Goal: Task Accomplishment & Management: Manage account settings

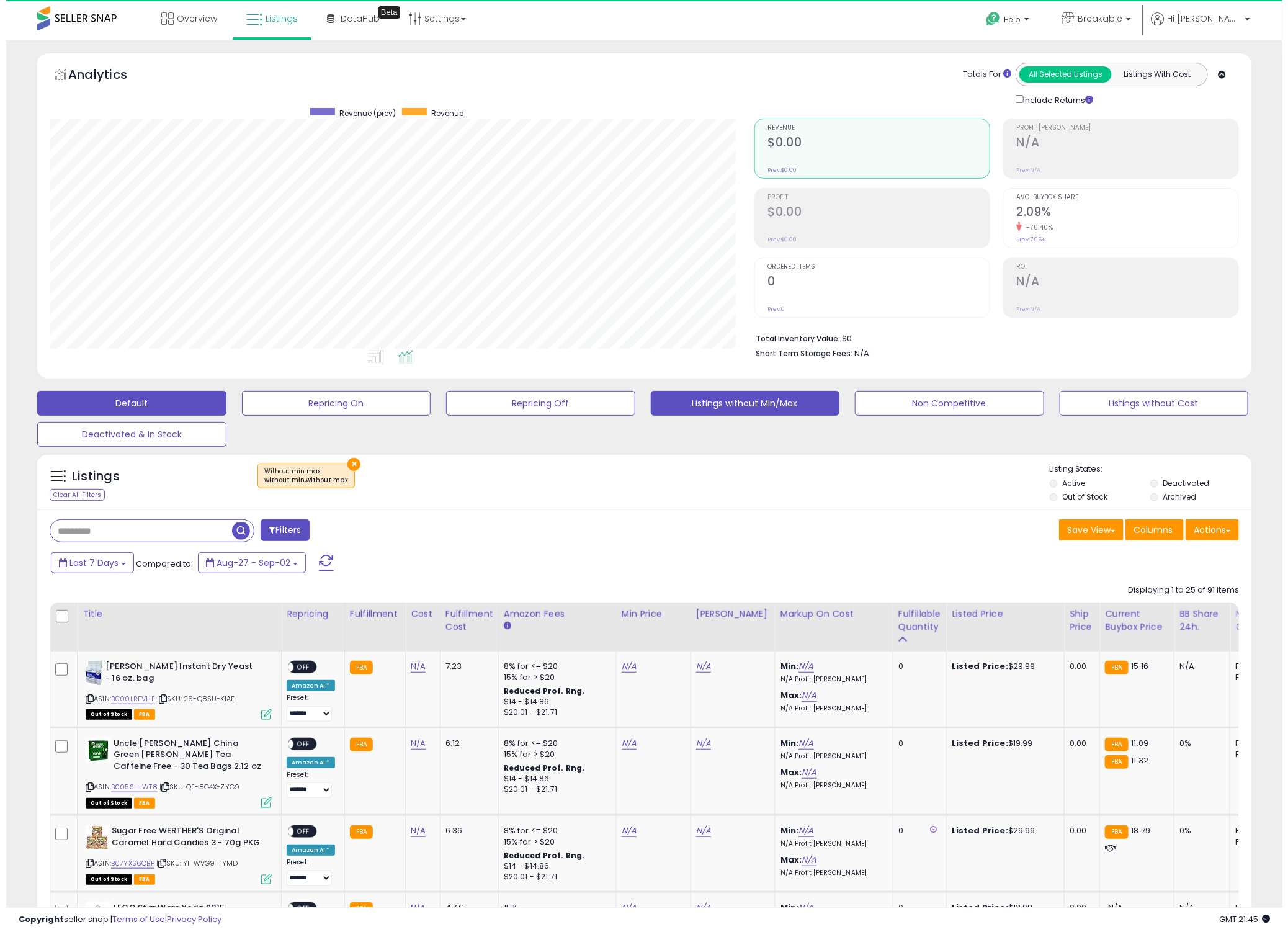
scroll to position [254, 704]
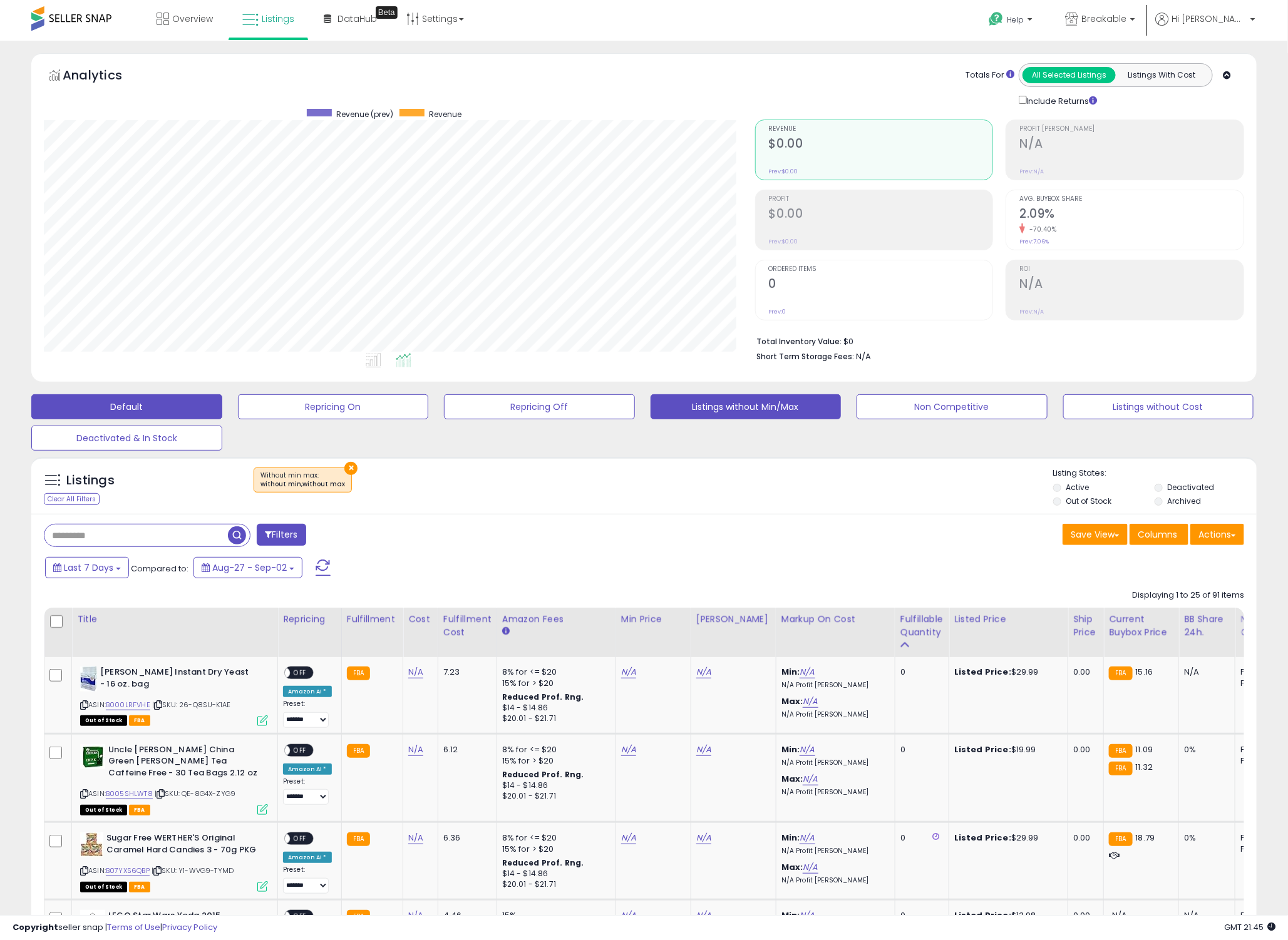
click at [122, 405] on button "Default" at bounding box center [126, 406] width 191 height 25
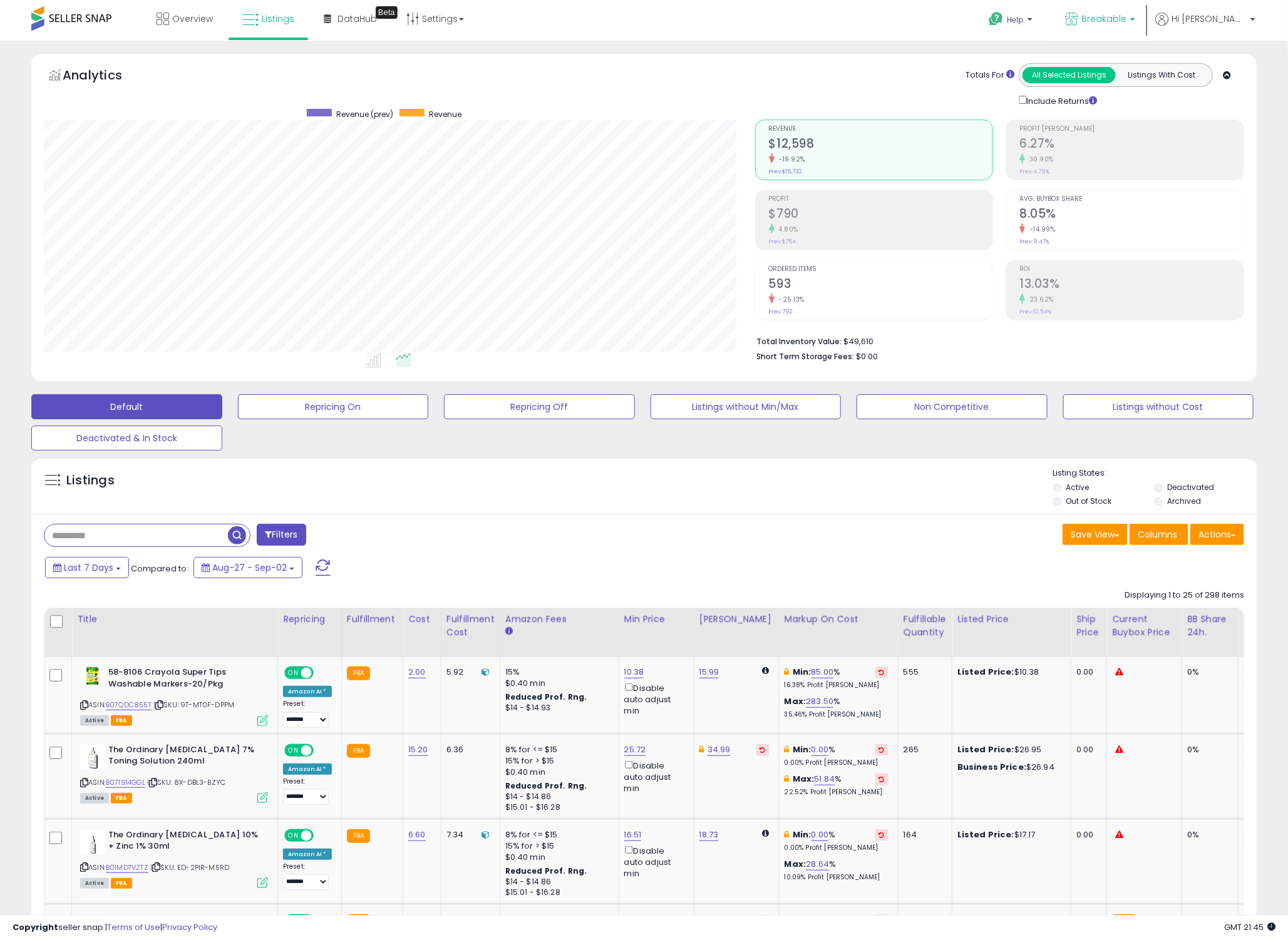
click at [1135, 20] on b at bounding box center [1132, 23] width 5 height 9
click at [1084, 83] on p "Breakable (US) 320 listings" at bounding box center [1044, 93] width 184 height 36
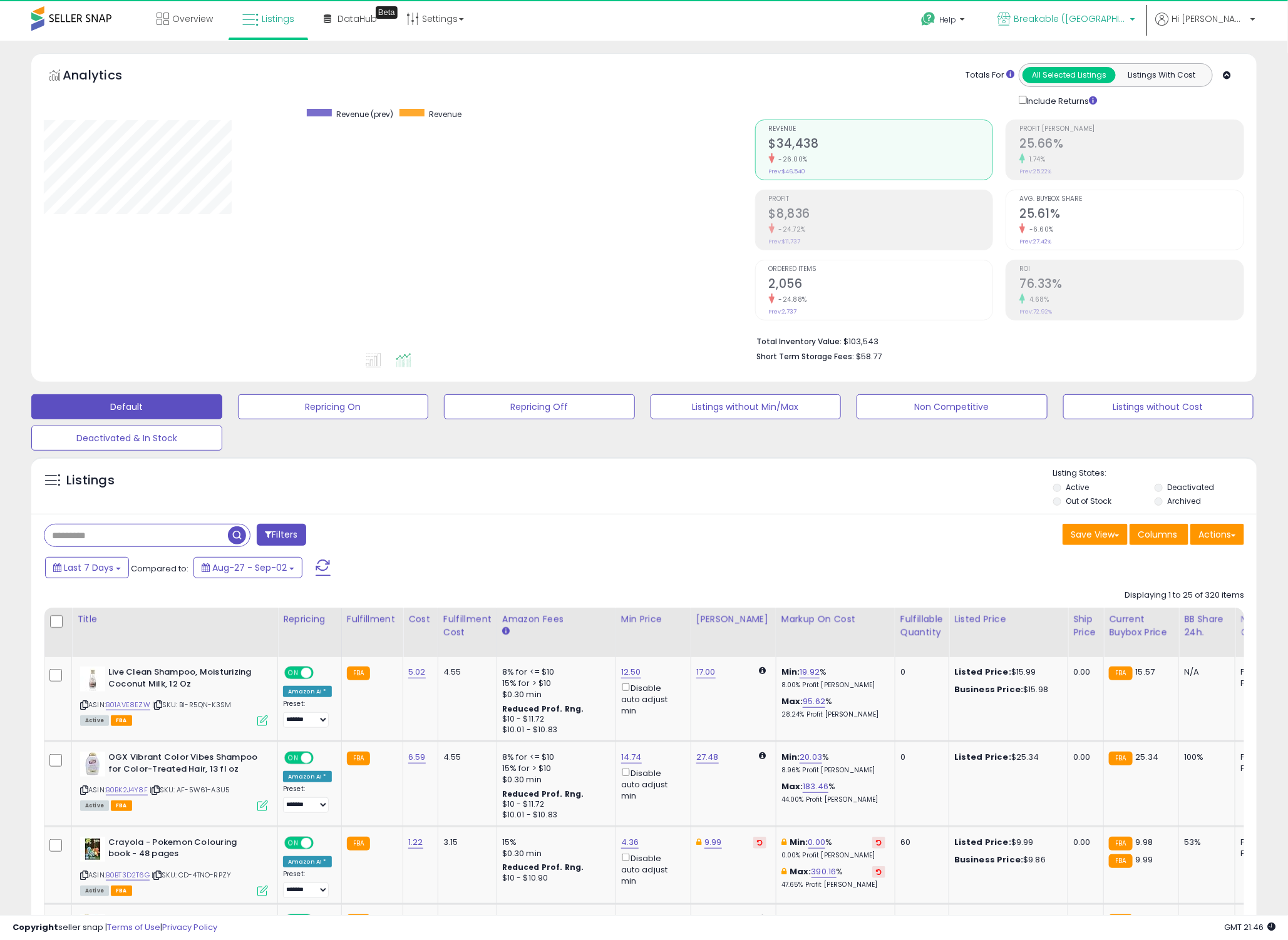
scroll to position [256, 711]
click at [1106, 15] on span "Breakable ([GEOGRAPHIC_DATA])" at bounding box center [1069, 18] width 113 height 12
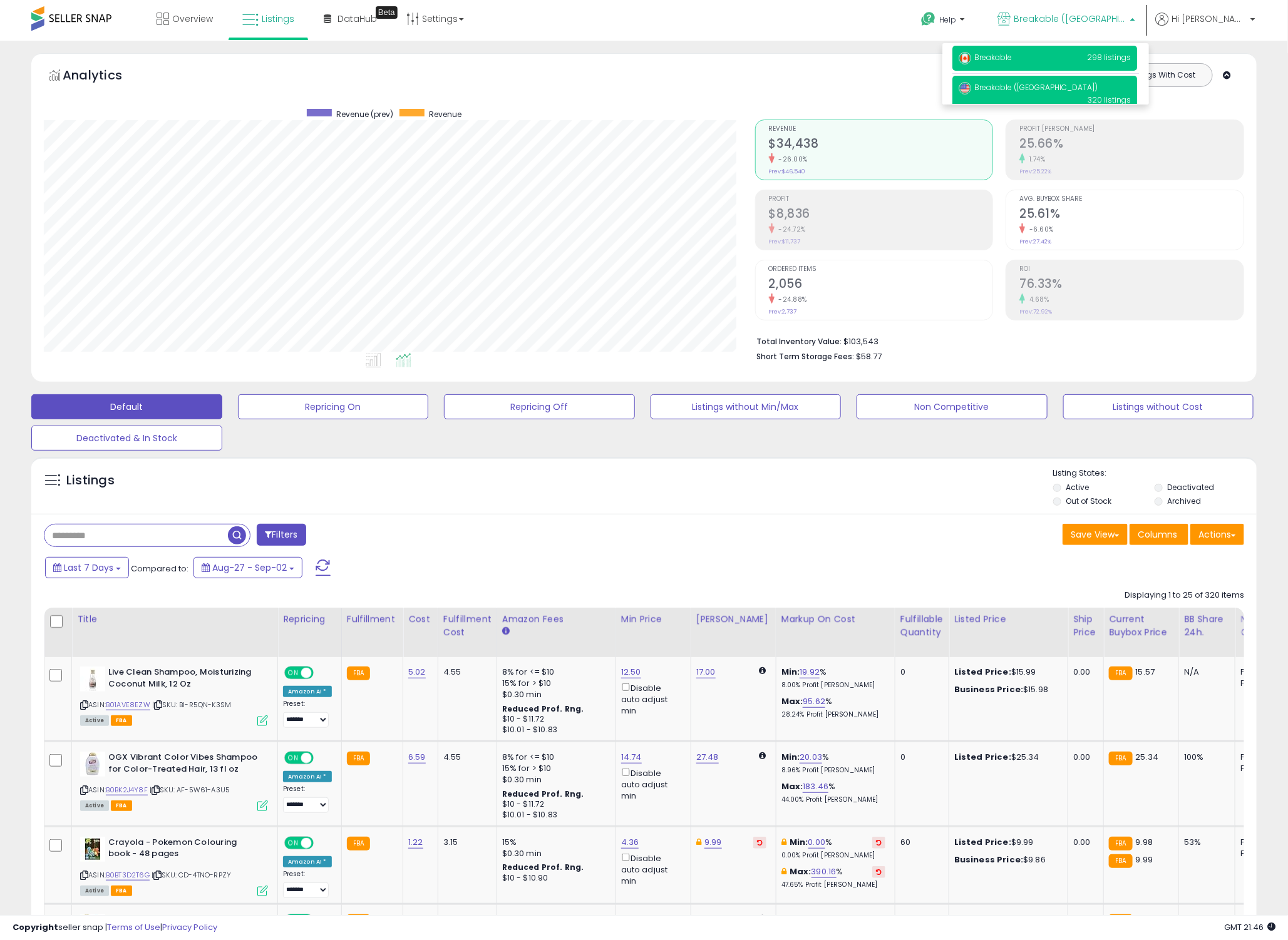
click at [1083, 58] on p "Breakable 298 listings" at bounding box center [1044, 58] width 184 height 25
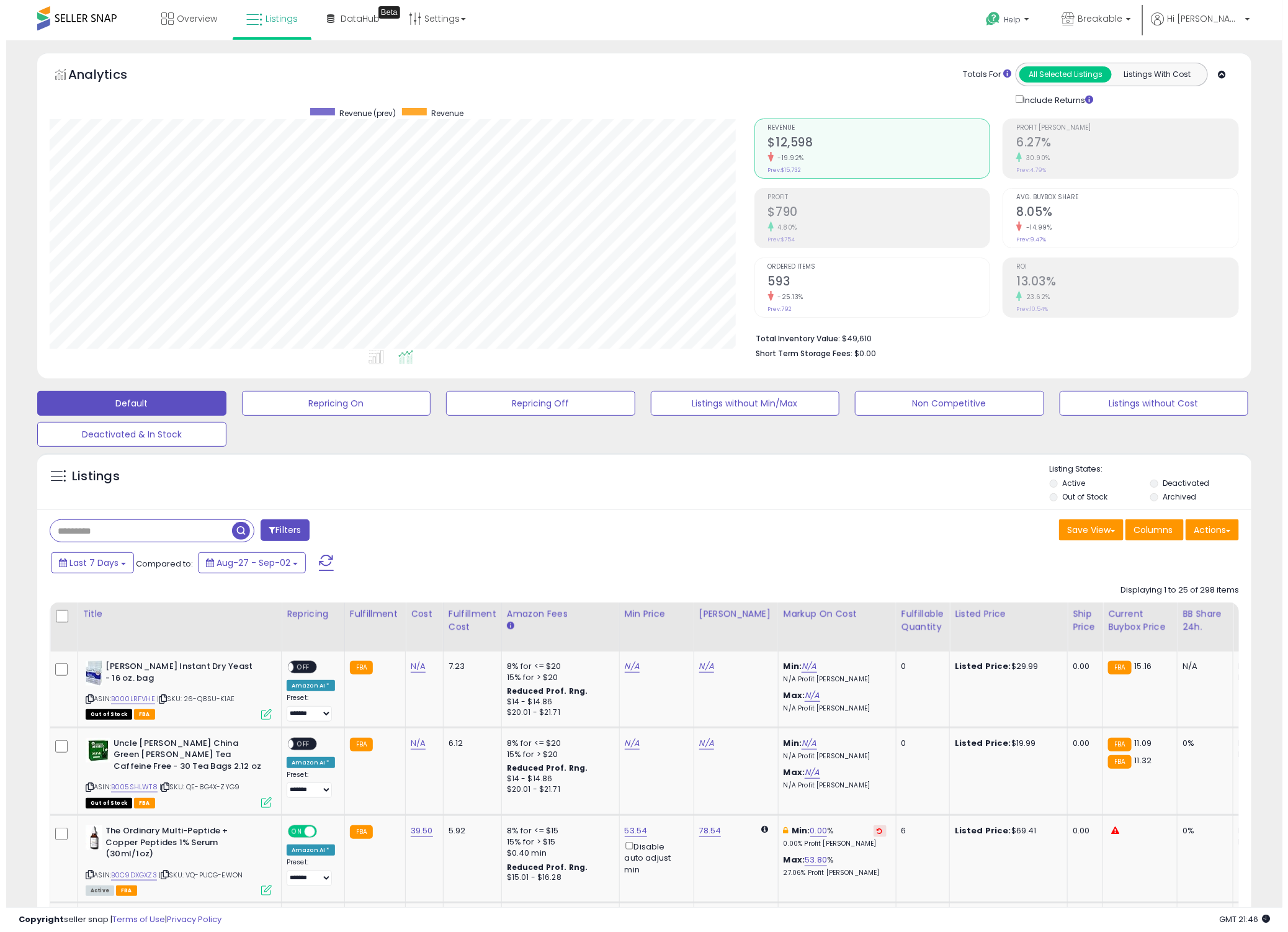
scroll to position [254, 704]
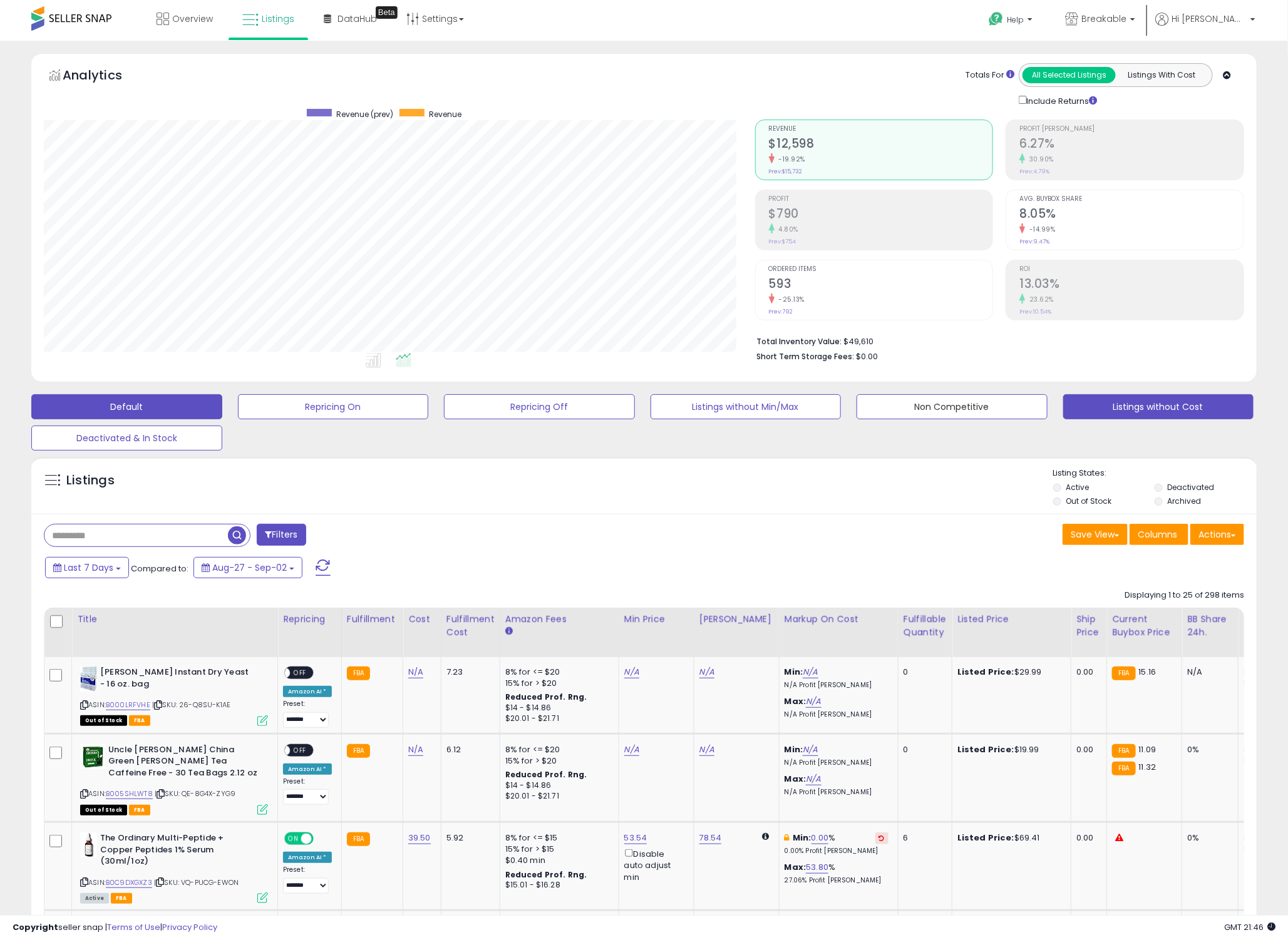
drag, startPoint x: 964, startPoint y: 413, endPoint x: 1112, endPoint y: 398, distance: 148.8
click at [964, 413] on button "Non Competitive" at bounding box center [951, 406] width 191 height 25
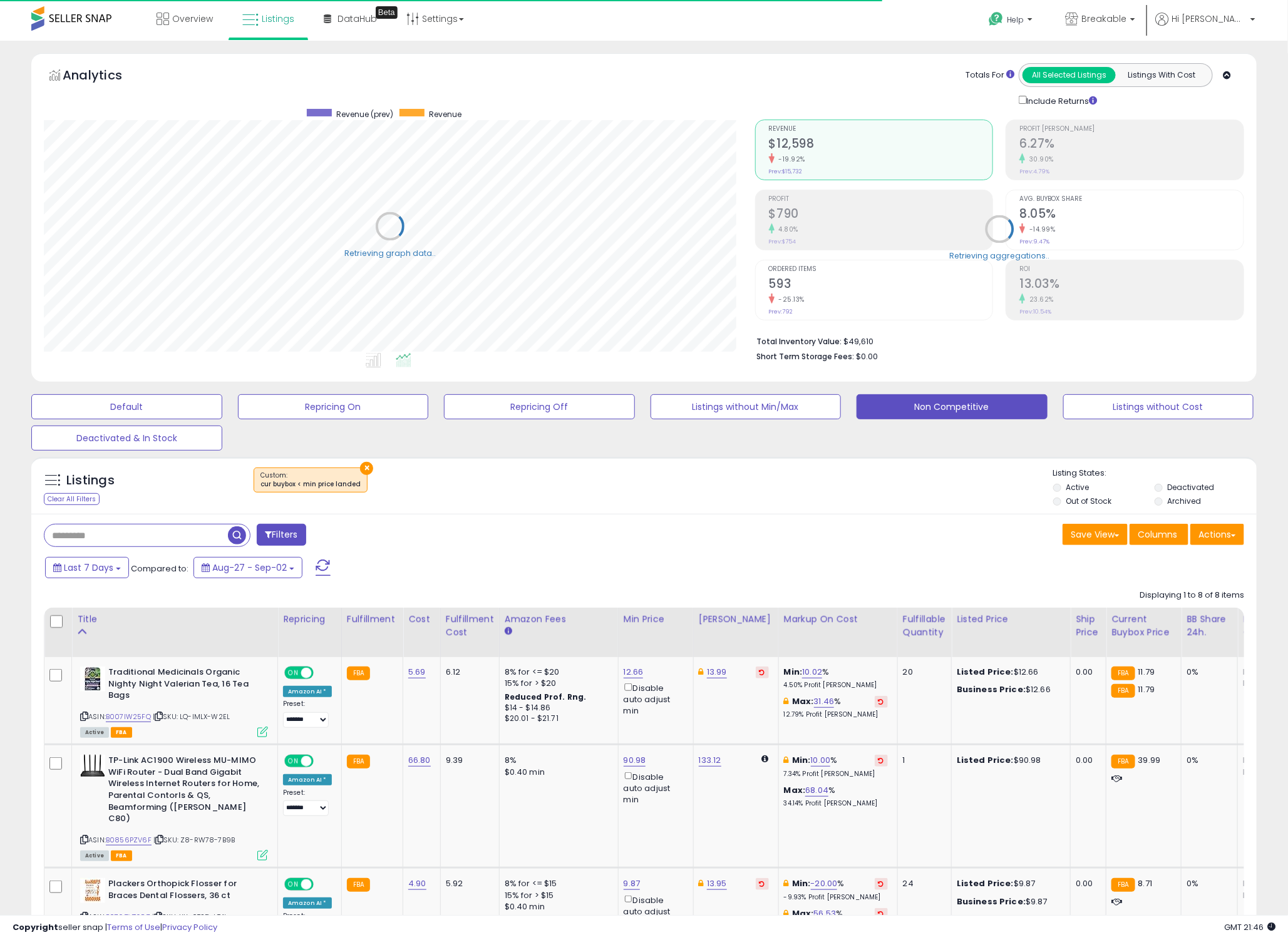
scroll to position [625572, 625267]
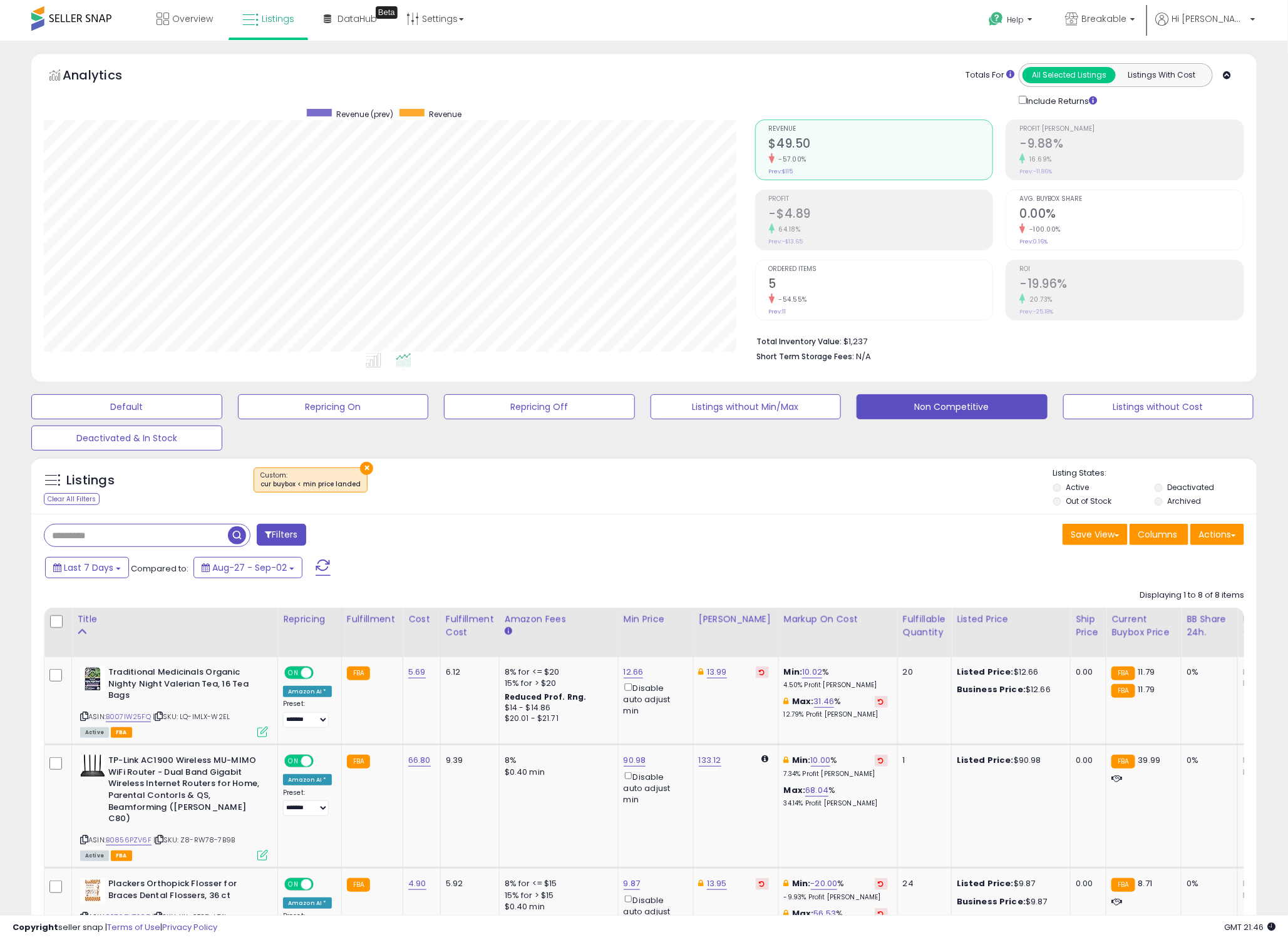
click at [830, 488] on div "×" at bounding box center [645, 485] width 815 height 35
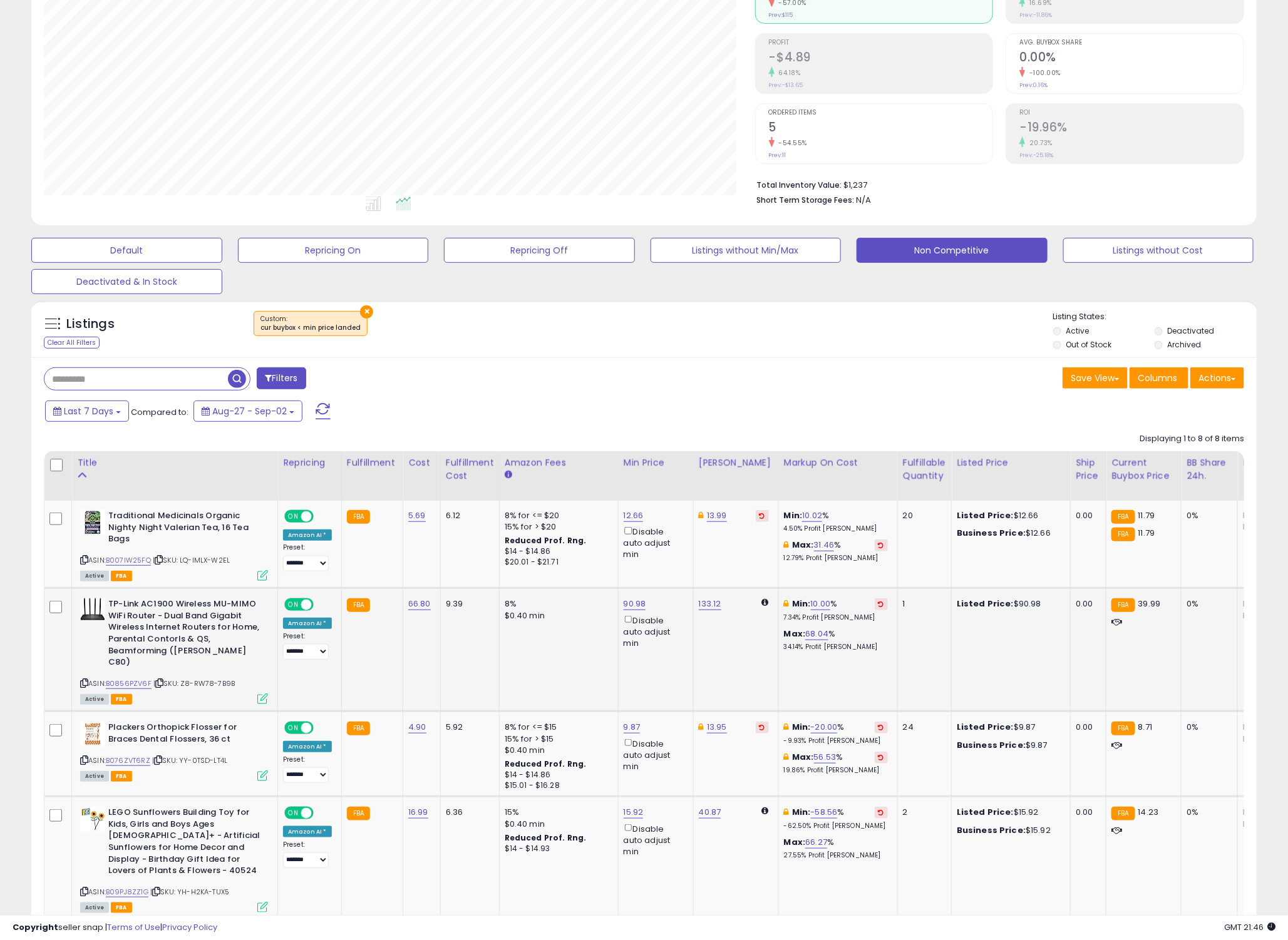
scroll to position [391, 0]
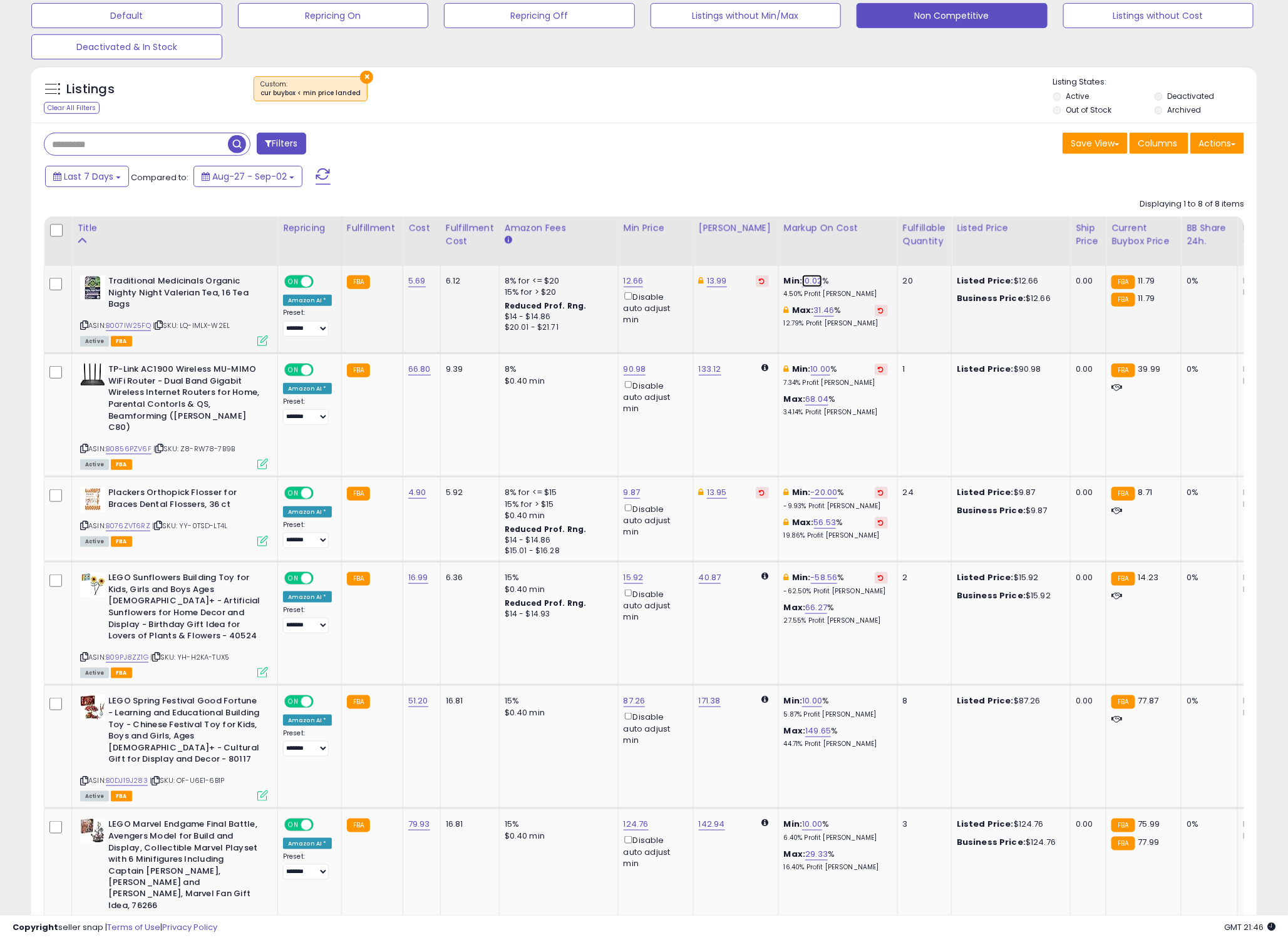
click at [802, 279] on link "10.02" at bounding box center [812, 280] width 20 height 12
drag, startPoint x: 767, startPoint y: 236, endPoint x: 620, endPoint y: 233, distance: 147.0
click at [635, 236] on table "Title Repricing" at bounding box center [1003, 667] width 1919 height 902
type input "*"
click button "submit" at bounding box center [831, 236] width 21 height 19
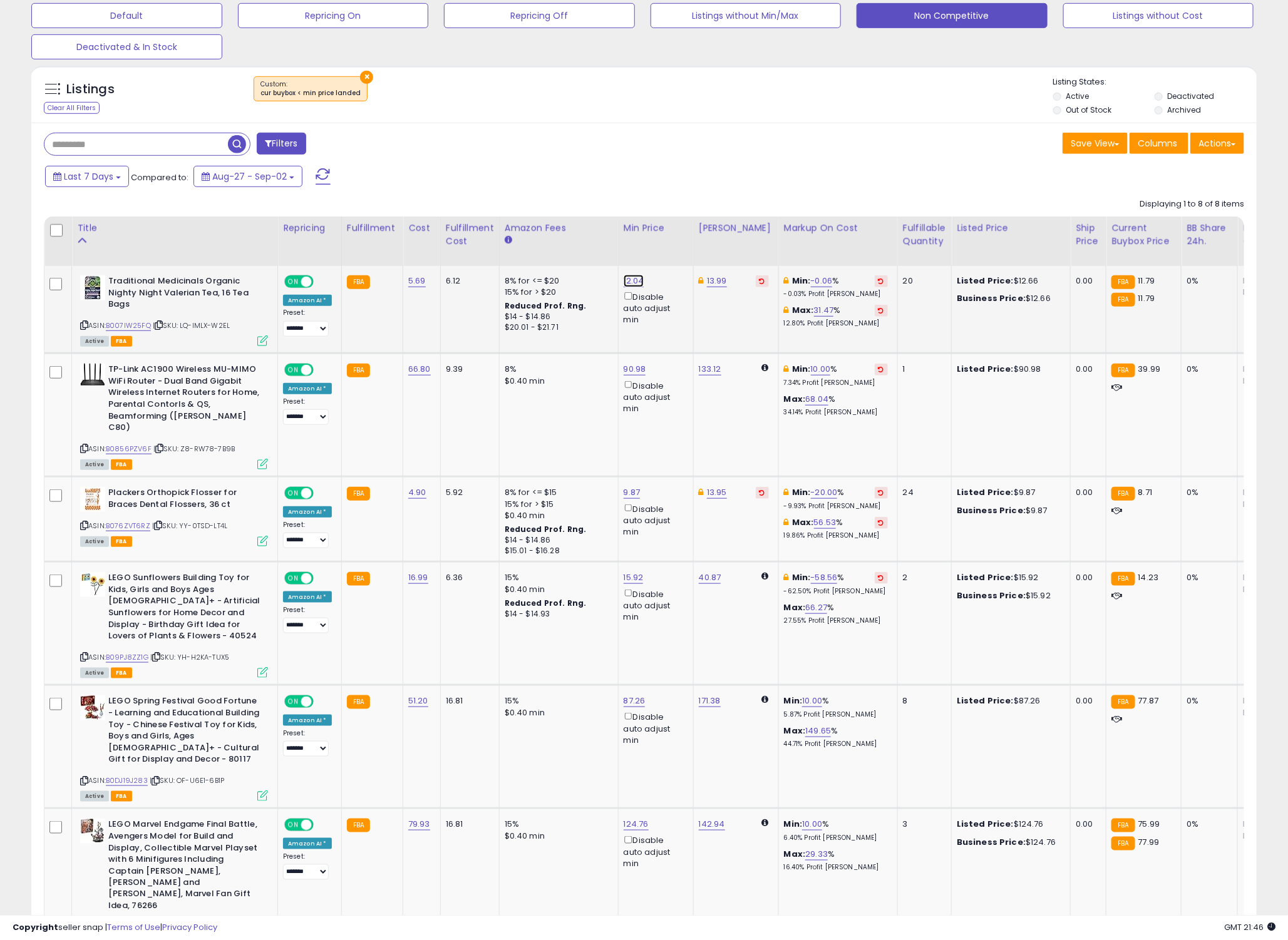
click at [629, 279] on link "12.04" at bounding box center [634, 280] width 20 height 12
click at [489, 229] on table "Title Repricing" at bounding box center [1003, 667] width 1919 height 902
type input "**"
click button "submit" at bounding box center [661, 236] width 21 height 19
click at [774, 174] on div "Last 7 Days Compared to: Aug-27 - Sep-02" at bounding box center [492, 178] width 900 height 28
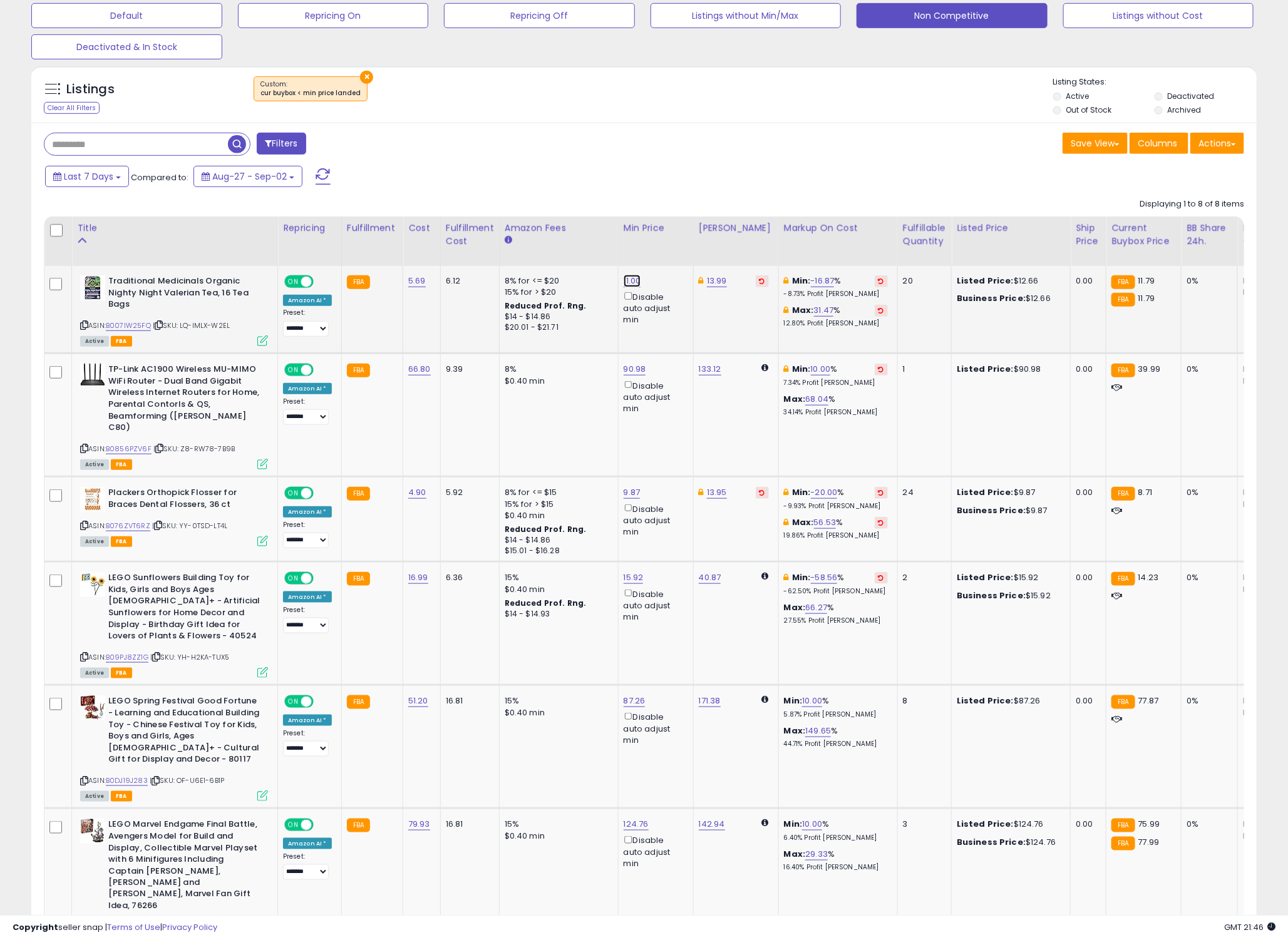
click at [633, 279] on link "11.00" at bounding box center [632, 280] width 17 height 12
click at [708, 160] on div "Filters Save View Save As New View" at bounding box center [643, 645] width 1225 height 1046
click at [697, 236] on button "button" at bounding box center [685, 236] width 21 height 19
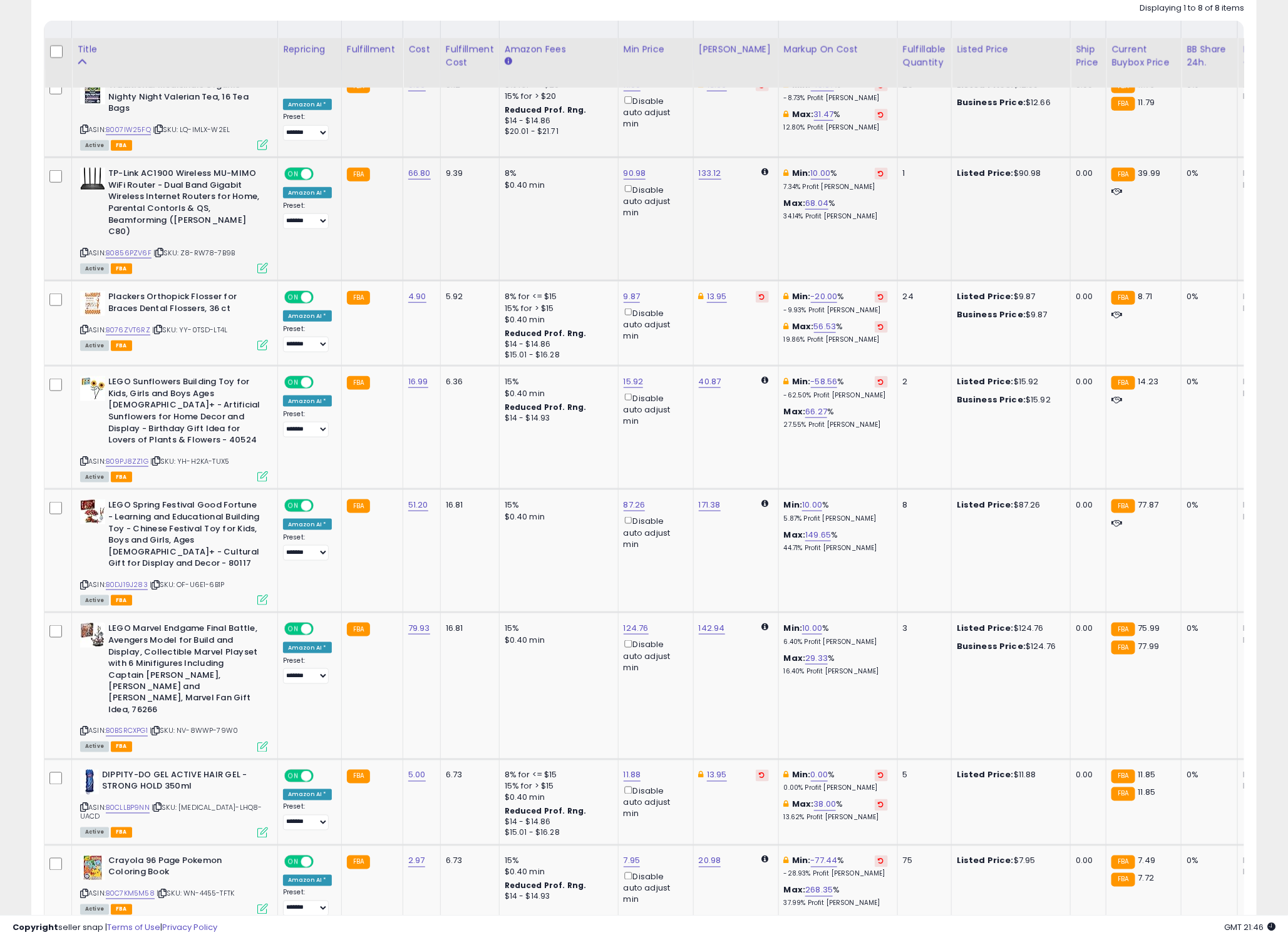
scroll to position [626, 0]
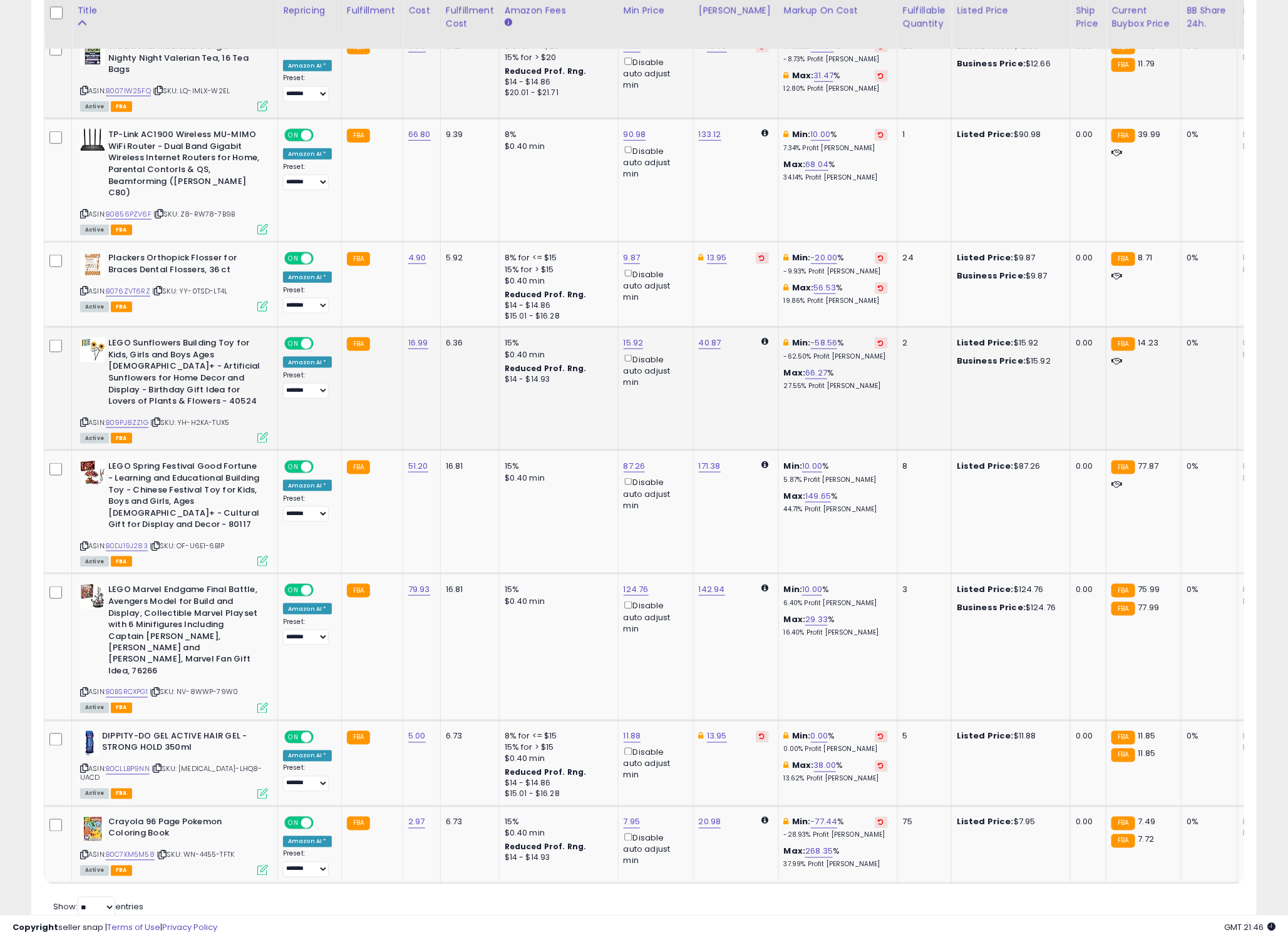
drag, startPoint x: 145, startPoint y: 406, endPoint x: 139, endPoint y: 399, distance: 9.2
click at [145, 406] on div "ASIN: B09PJ8ZZ1G | SKU: YH-H2KA-TUX5 Active FBA" at bounding box center [174, 390] width 188 height 105
click at [139, 417] on link "B09PJ8ZZ1G" at bounding box center [127, 422] width 43 height 11
click at [627, 337] on link "15.92" at bounding box center [634, 343] width 20 height 12
drag, startPoint x: 589, startPoint y: 285, endPoint x: 518, endPoint y: 287, distance: 71.0
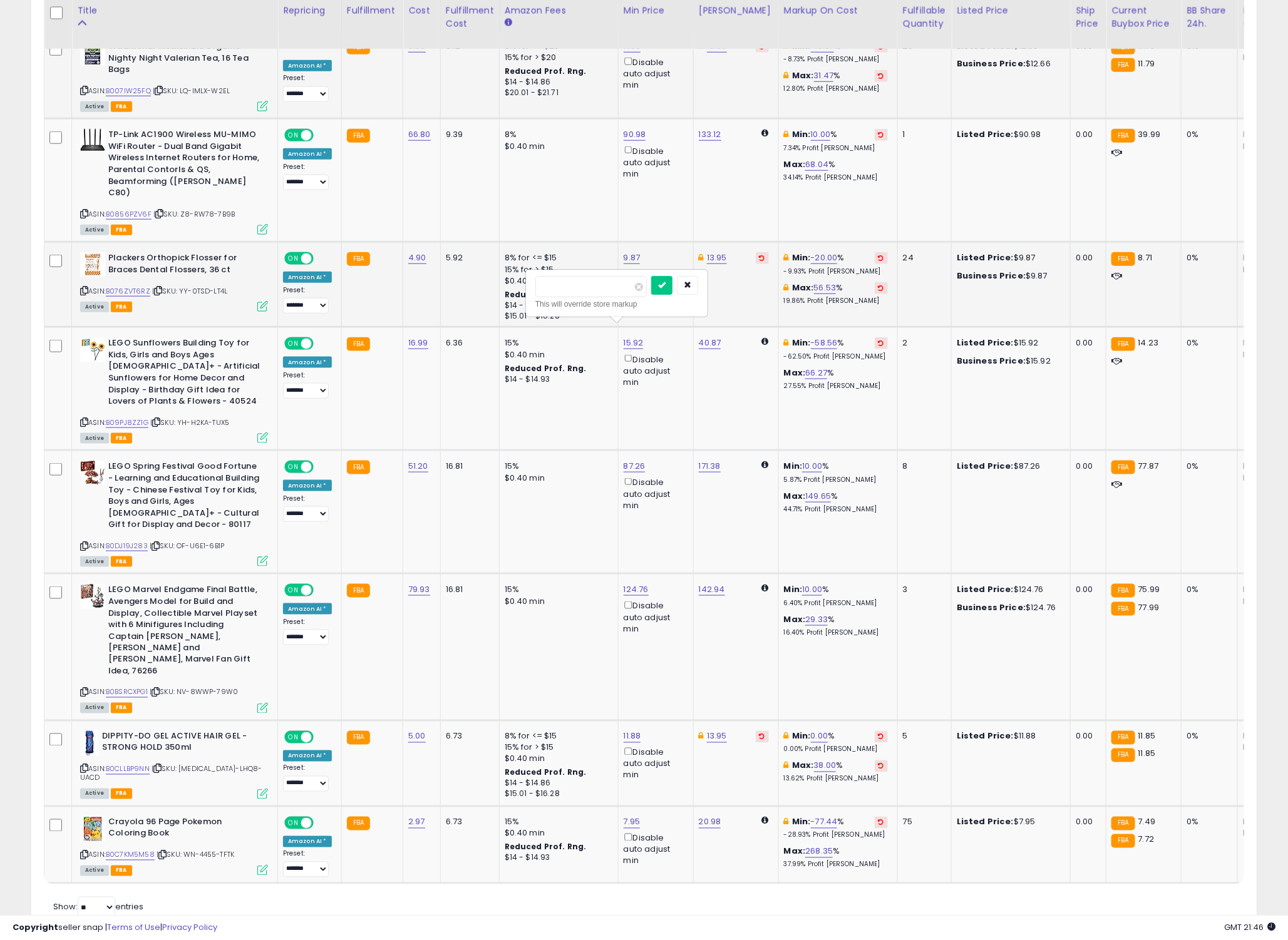
click at [520, 288] on tbody "**********" at bounding box center [1003, 457] width 1918 height 852
type input "*****"
click button "submit" at bounding box center [661, 285] width 21 height 19
click at [711, 337] on link "14.23" at bounding box center [709, 343] width 20 height 12
drag, startPoint x: 679, startPoint y: 293, endPoint x: 623, endPoint y: 286, distance: 56.4
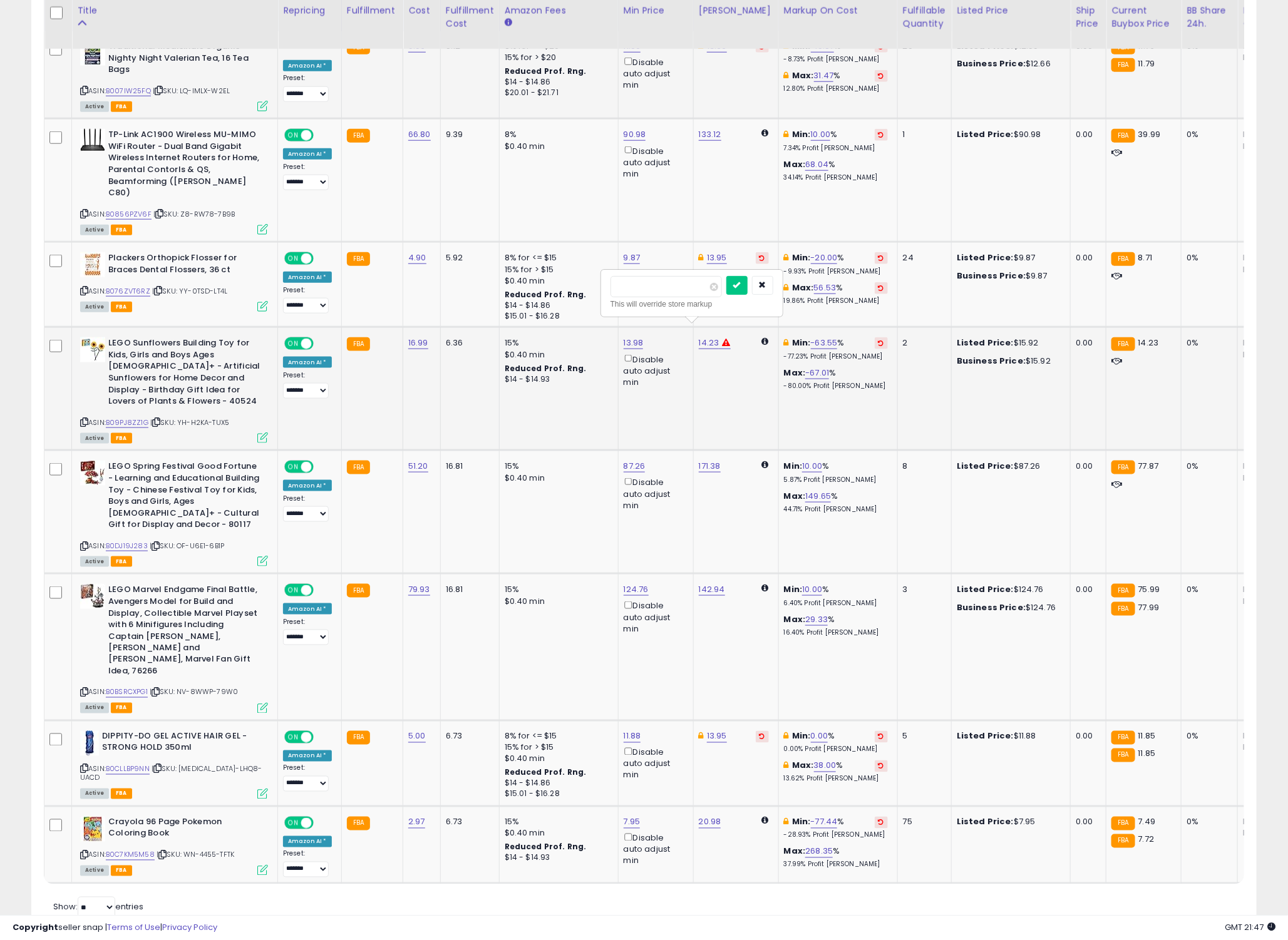
click at [623, 286] on input "*****" at bounding box center [666, 286] width 111 height 21
drag, startPoint x: 636, startPoint y: 288, endPoint x: 615, endPoint y: 288, distance: 21.0
click at [615, 288] on input "*****" at bounding box center [666, 286] width 111 height 21
type input "*****"
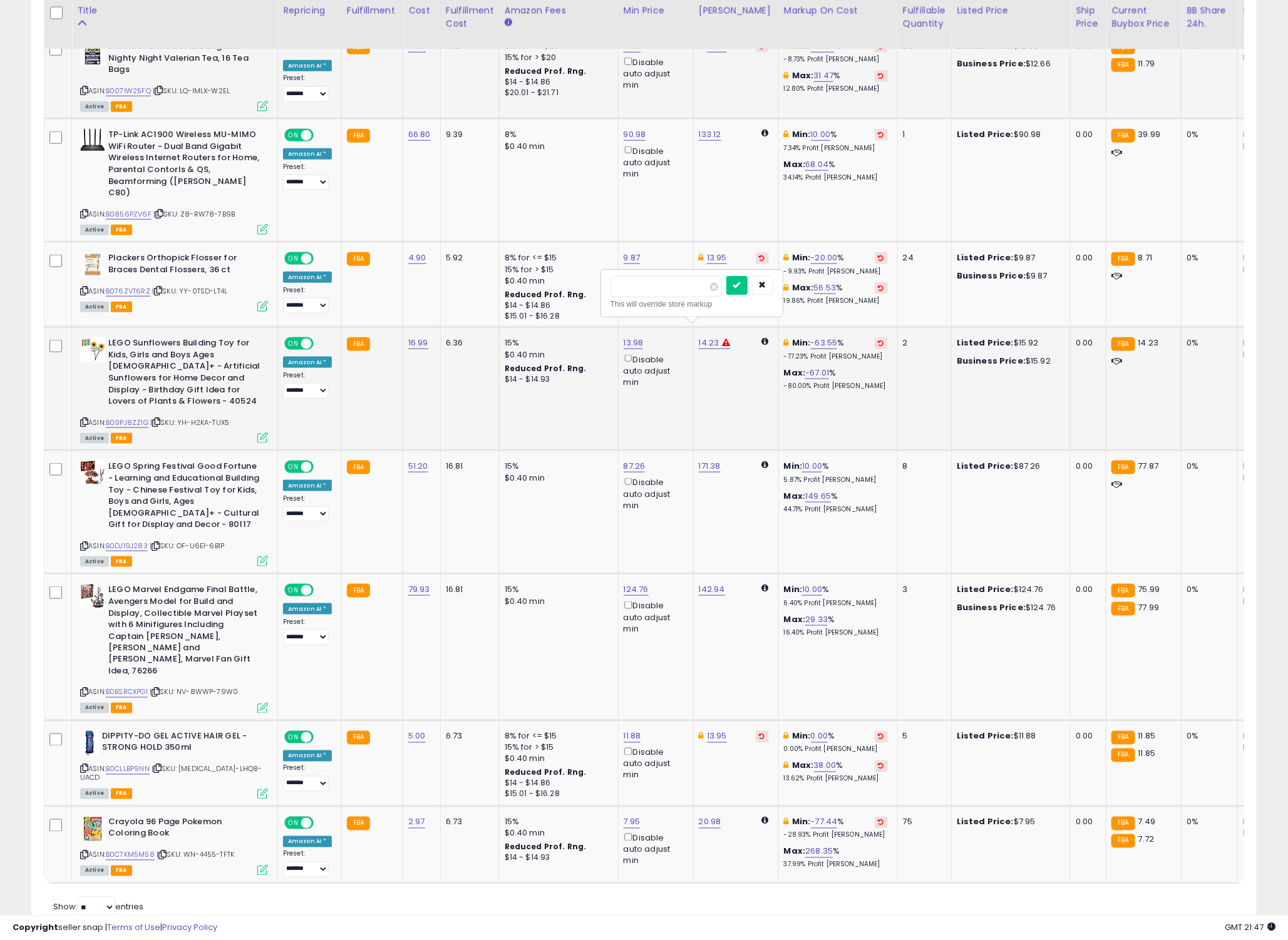
click button "submit" at bounding box center [736, 285] width 21 height 19
click at [753, 396] on td "19.99" at bounding box center [735, 389] width 85 height 123
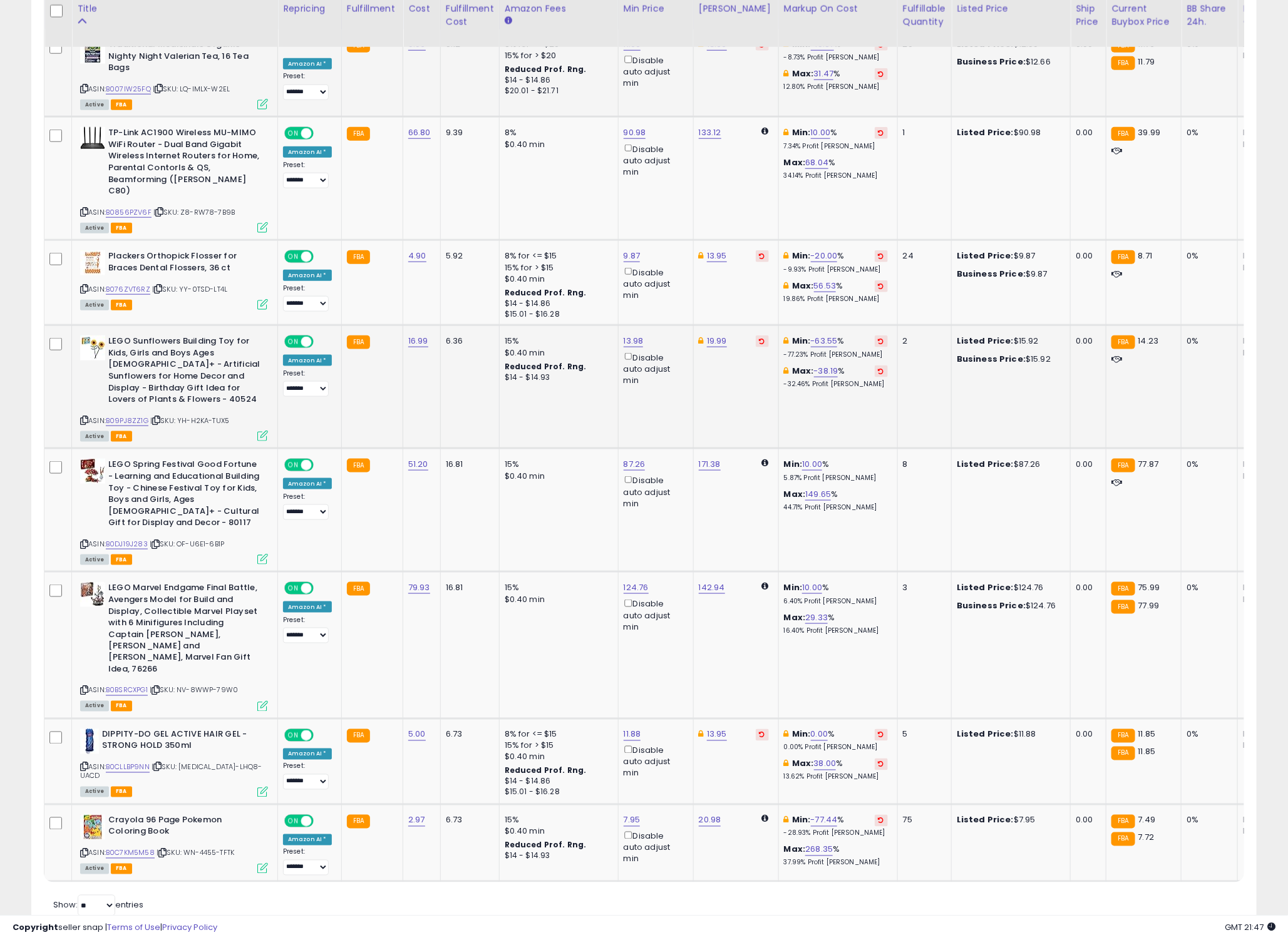
scroll to position [629, 0]
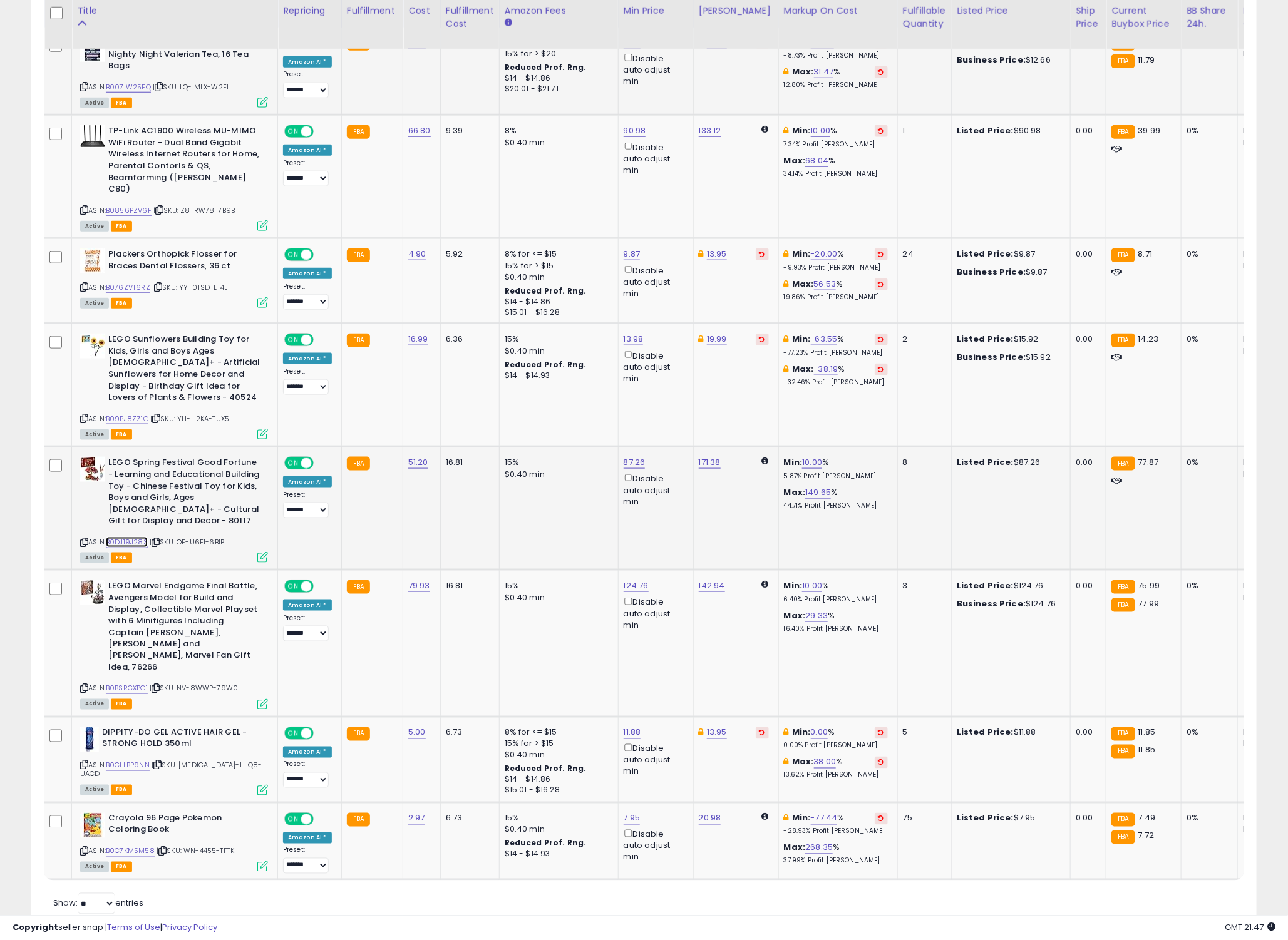
click at [139, 537] on link "B0DJ19J283" at bounding box center [127, 542] width 42 height 11
click at [802, 457] on link "10.00" at bounding box center [812, 462] width 20 height 12
drag, startPoint x: 765, startPoint y: 397, endPoint x: 702, endPoint y: 390, distance: 63.4
click at [702, 390] on div "***** This will override store markup" at bounding box center [787, 401] width 180 height 46
type input "*"
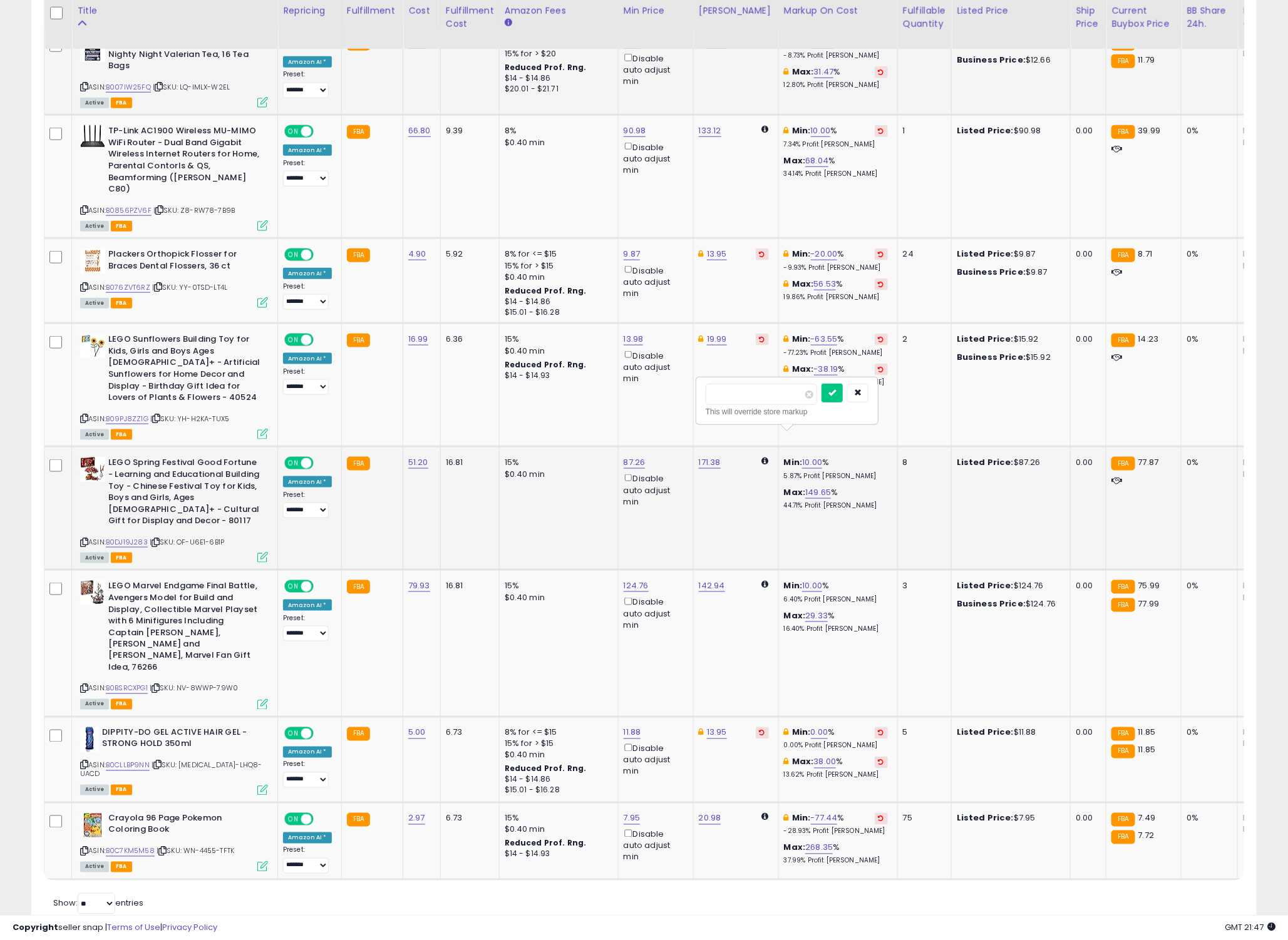
click button "submit" at bounding box center [831, 393] width 21 height 19
click at [634, 457] on link "81.24" at bounding box center [634, 462] width 20 height 12
drag, startPoint x: 605, startPoint y: 399, endPoint x: 540, endPoint y: 393, distance: 65.3
click at [540, 393] on input "*****" at bounding box center [590, 394] width 111 height 21
type input "*"
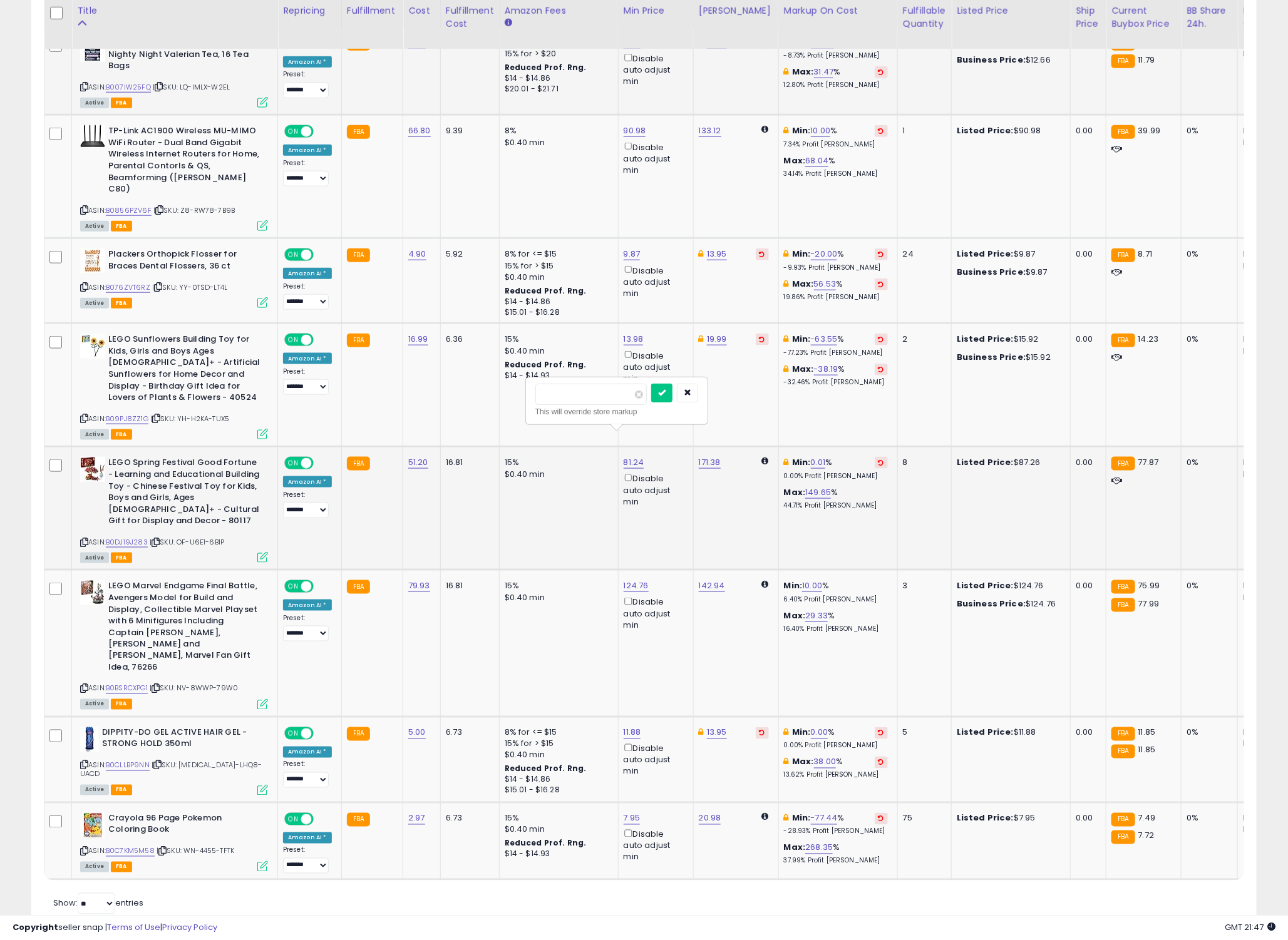
type input "*****"
click button "submit" at bounding box center [661, 393] width 21 height 19
click at [587, 533] on td "15% $0.40 min" at bounding box center [558, 509] width 119 height 123
click at [141, 683] on link "B0BSRCXPG1" at bounding box center [127, 688] width 42 height 11
click at [624, 727] on link "11.88" at bounding box center [632, 732] width 17 height 12
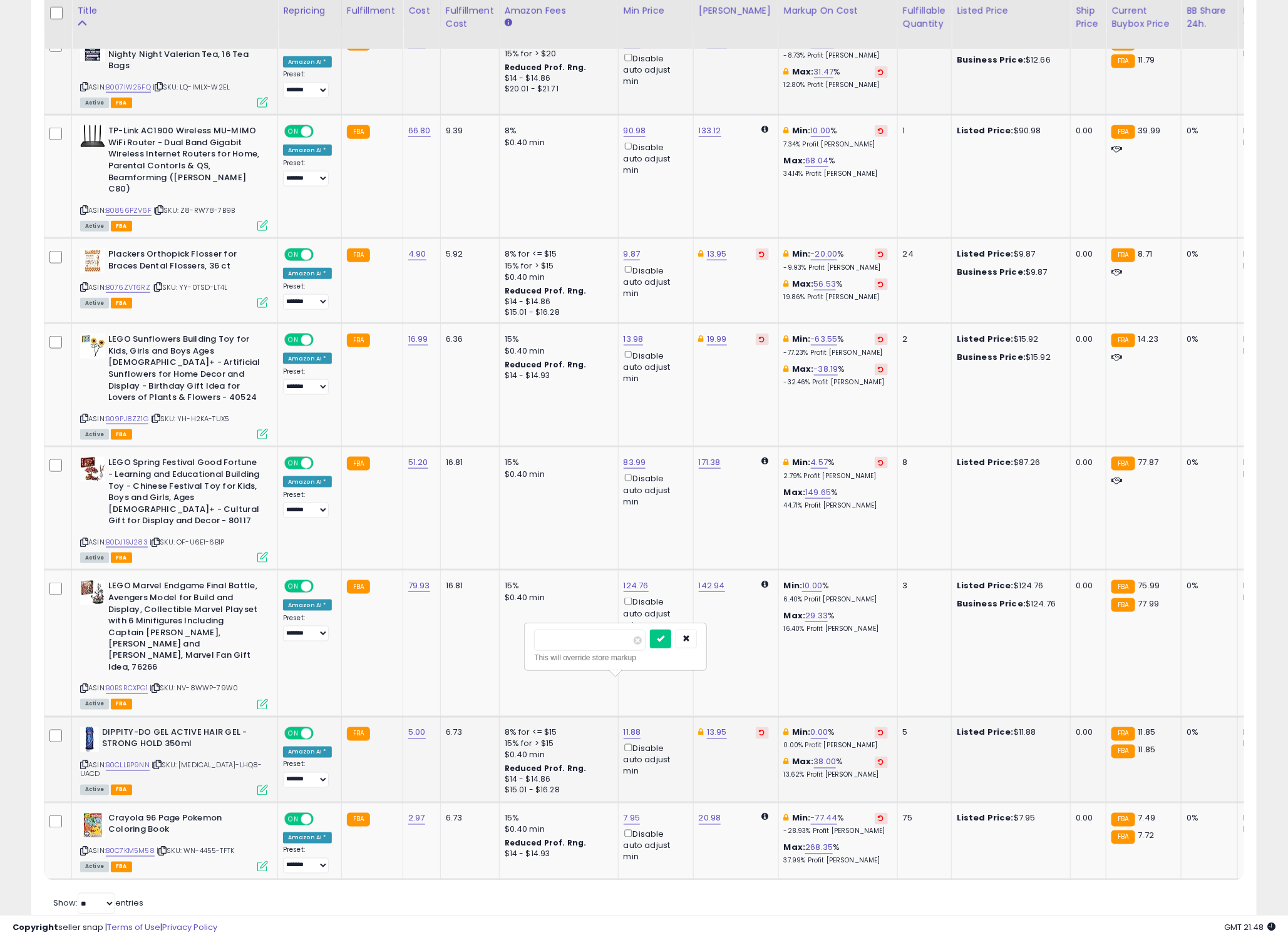
drag, startPoint x: 561, startPoint y: 643, endPoint x: 603, endPoint y: 639, distance: 42.2
click at [603, 638] on input "*****" at bounding box center [589, 639] width 111 height 21
type input "*****"
click button "submit" at bounding box center [660, 639] width 21 height 19
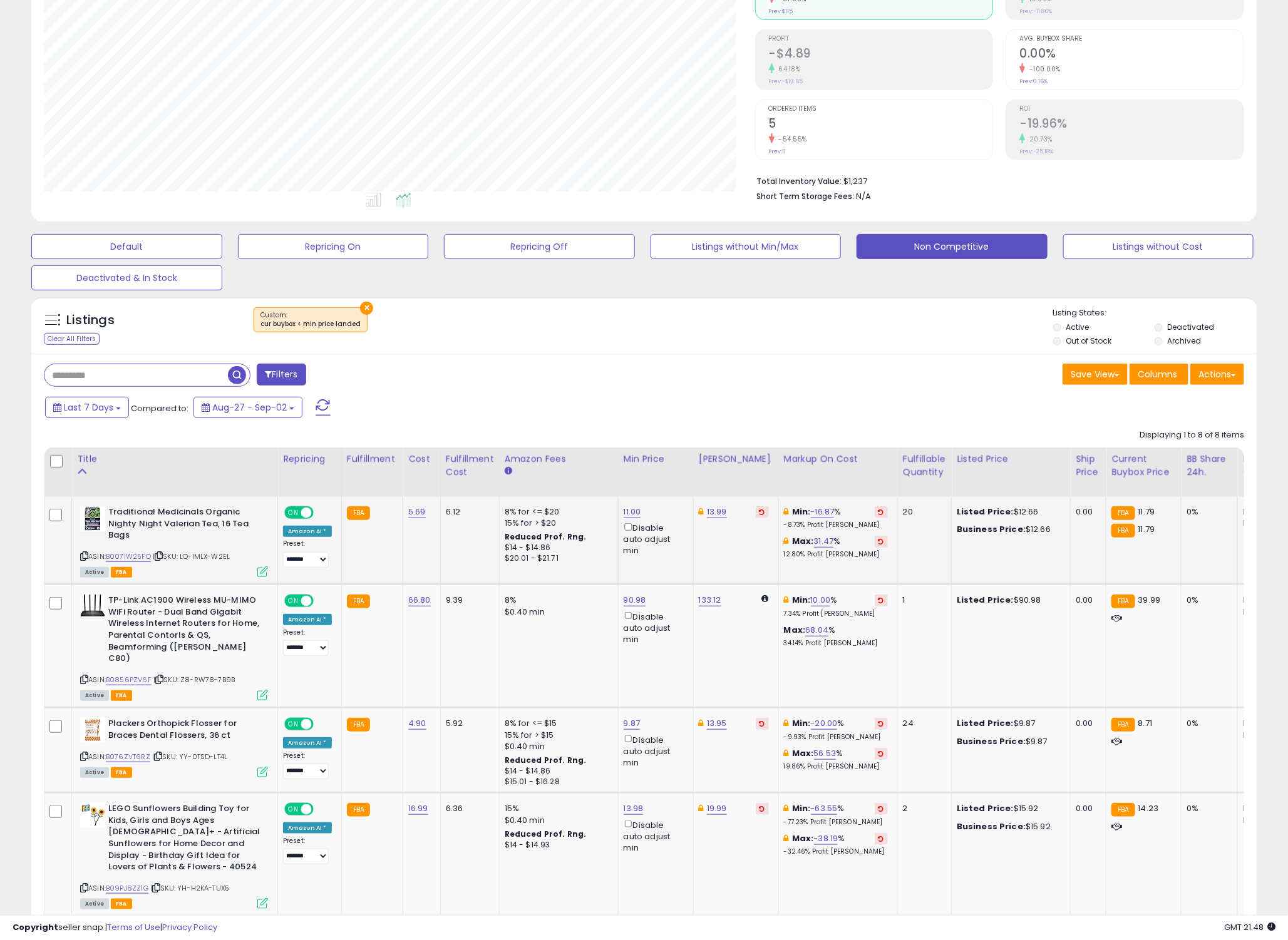
scroll to position [0, 0]
